Goal: Navigation & Orientation: Find specific page/section

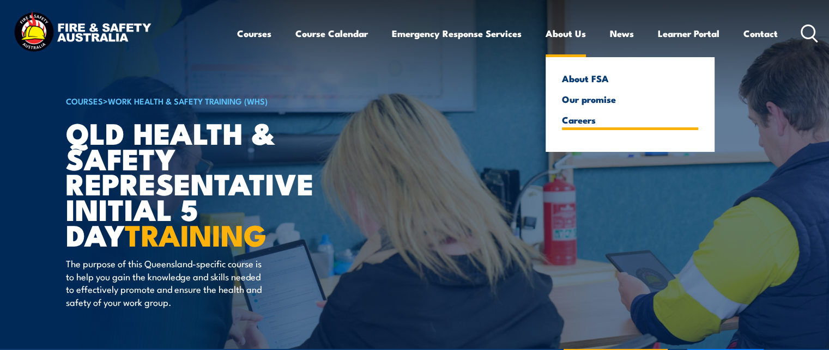
click at [564, 119] on link "Careers" at bounding box center [630, 120] width 136 height 10
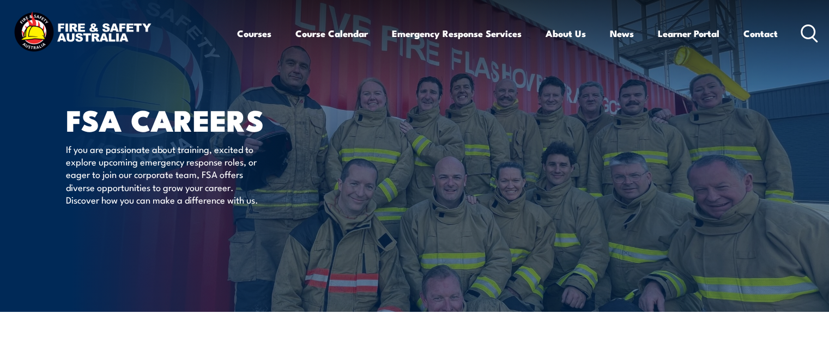
click at [549, 118] on article "FSA Careers If you are passionate about training, excited to explore upcoming e…" at bounding box center [415, 156] width 698 height 312
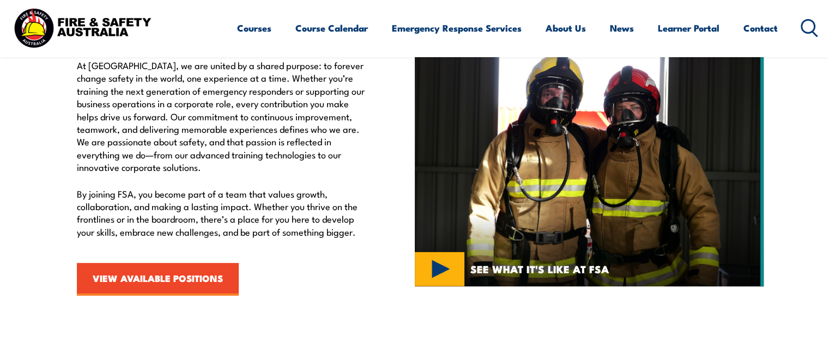
scroll to position [359, 0]
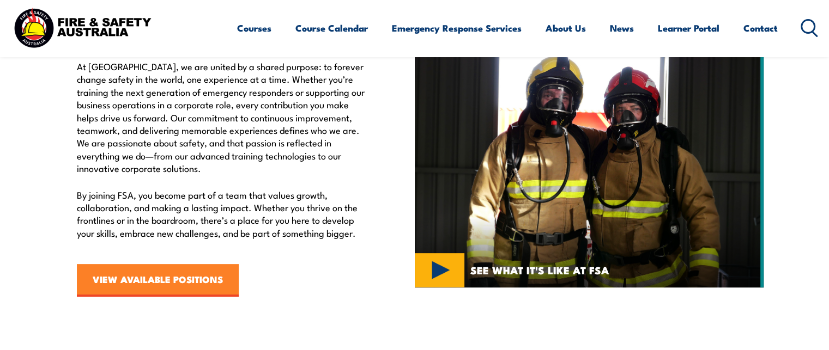
click at [153, 283] on link "VIEW AVAILABLE POSITIONS" at bounding box center [158, 280] width 162 height 33
